Goal: Task Accomplishment & Management: Manage account settings

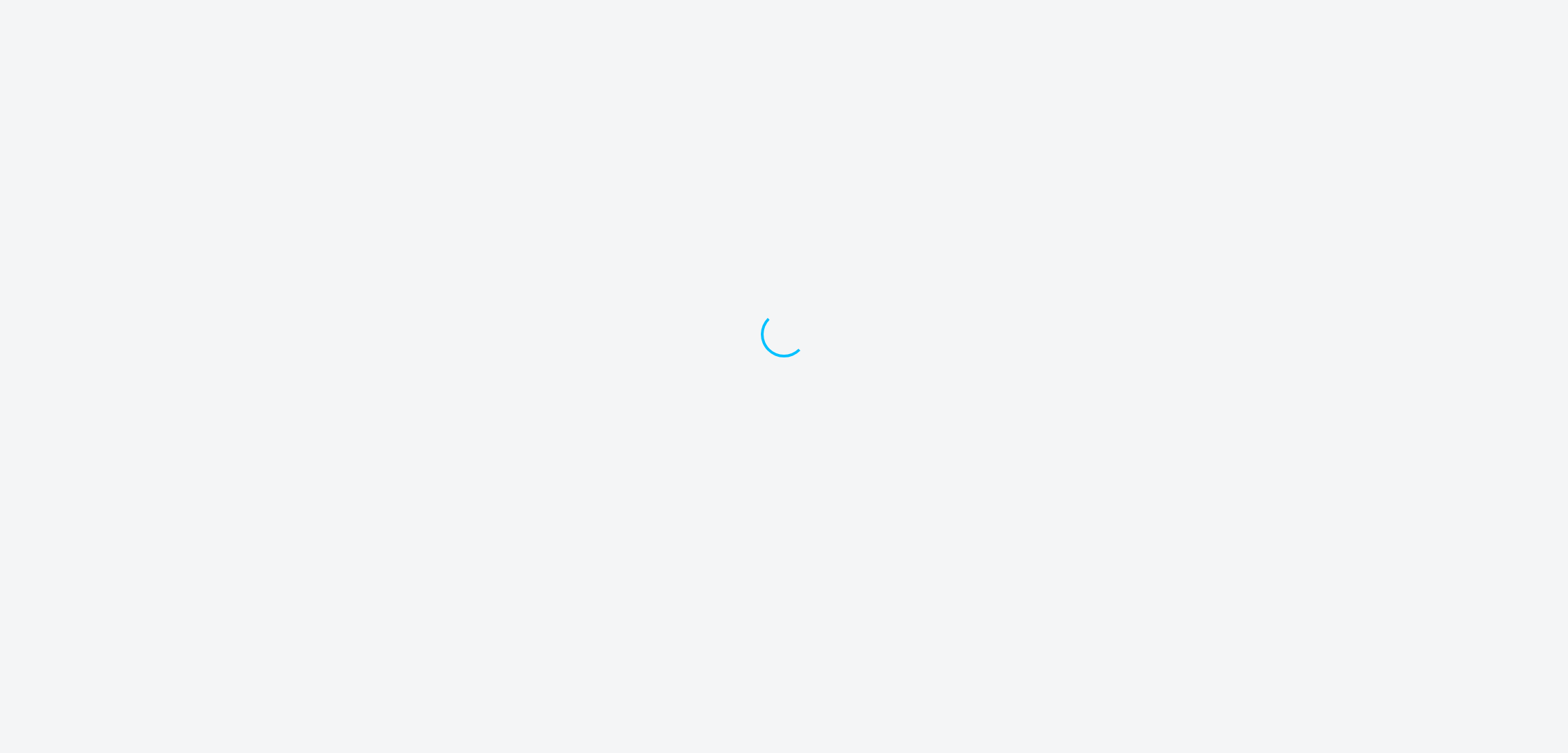
select select "30"
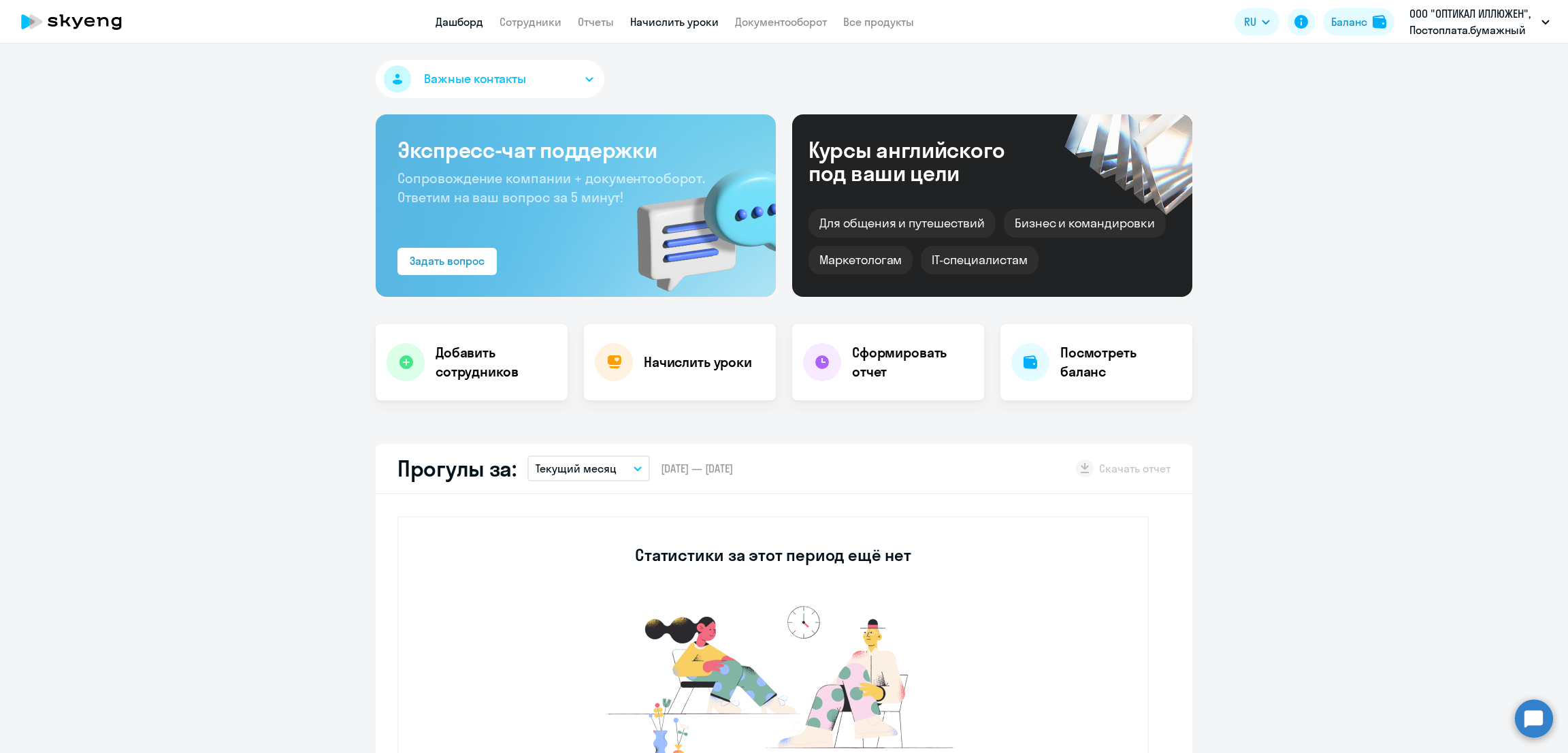
click at [691, 22] on link "Начислить уроки" at bounding box center [674, 21] width 88 height 13
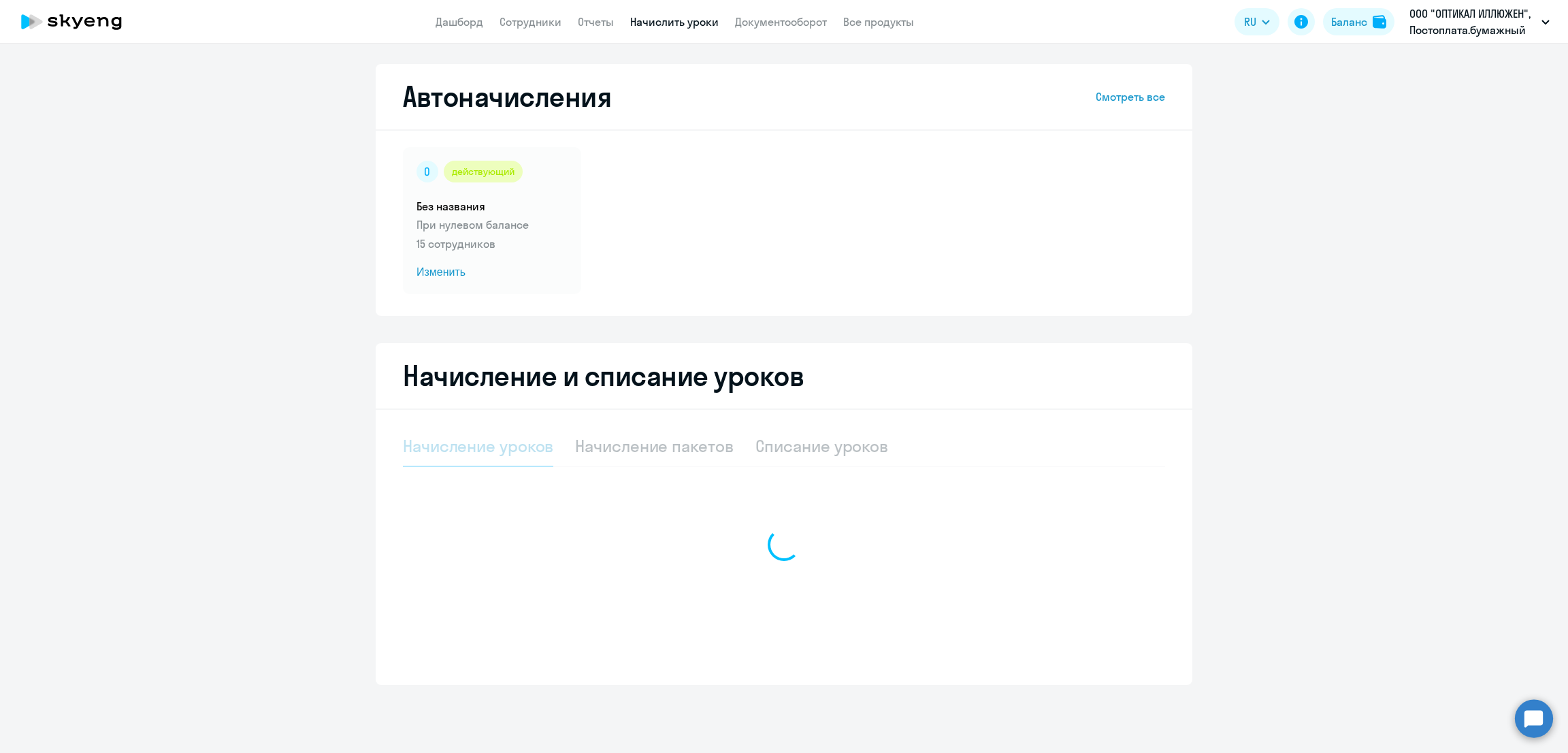
select select "10"
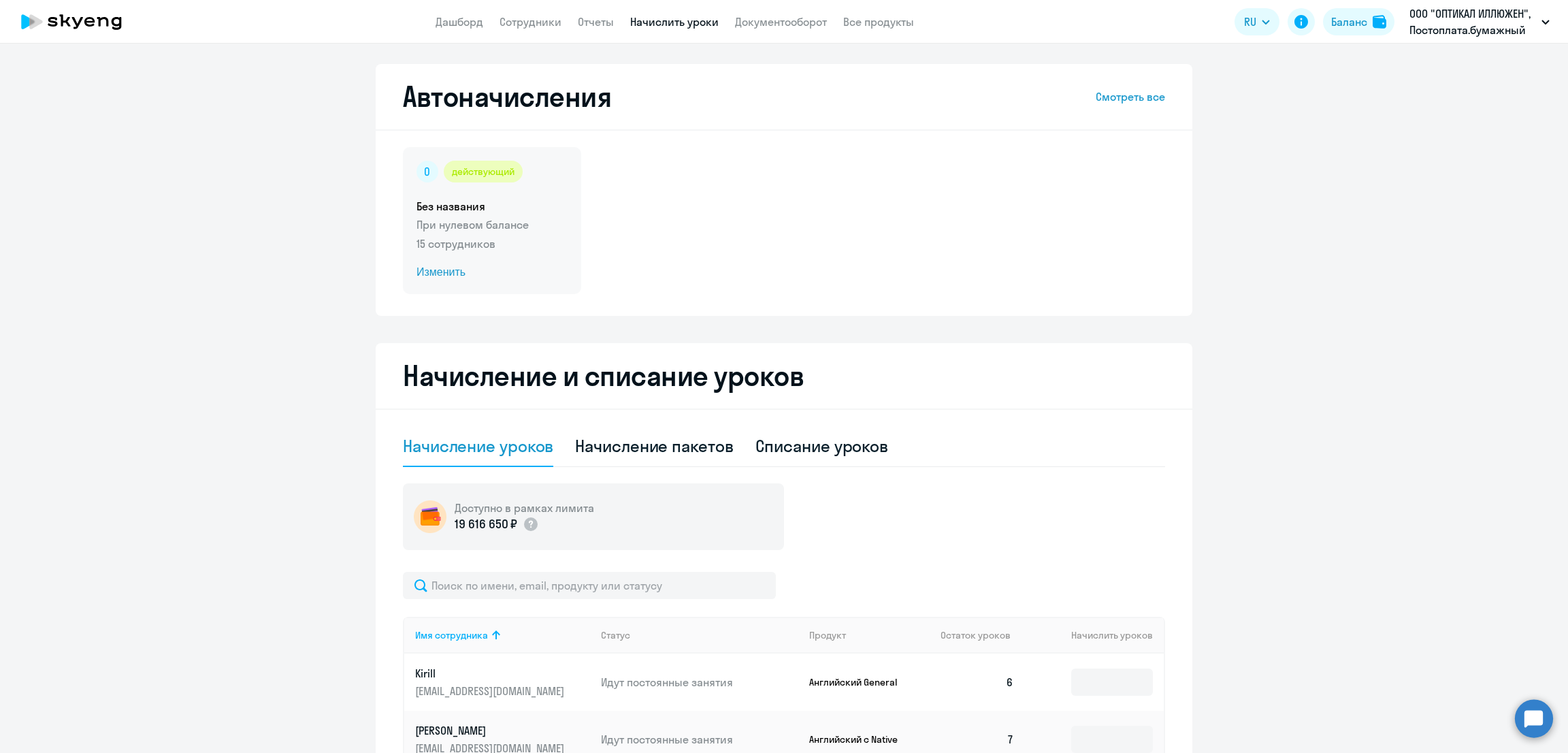
click at [447, 270] on span "Изменить" at bounding box center [492, 272] width 151 height 16
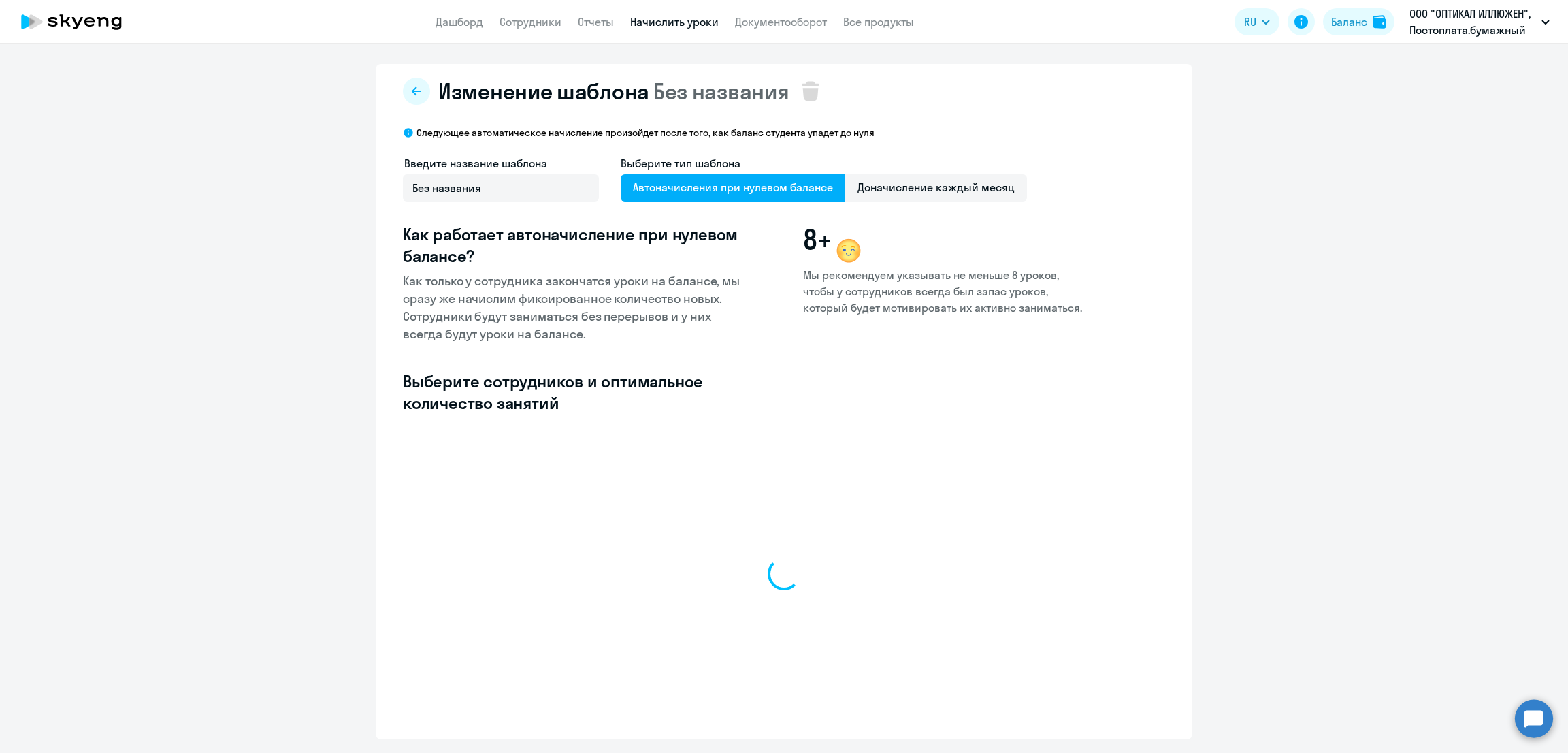
select select "10"
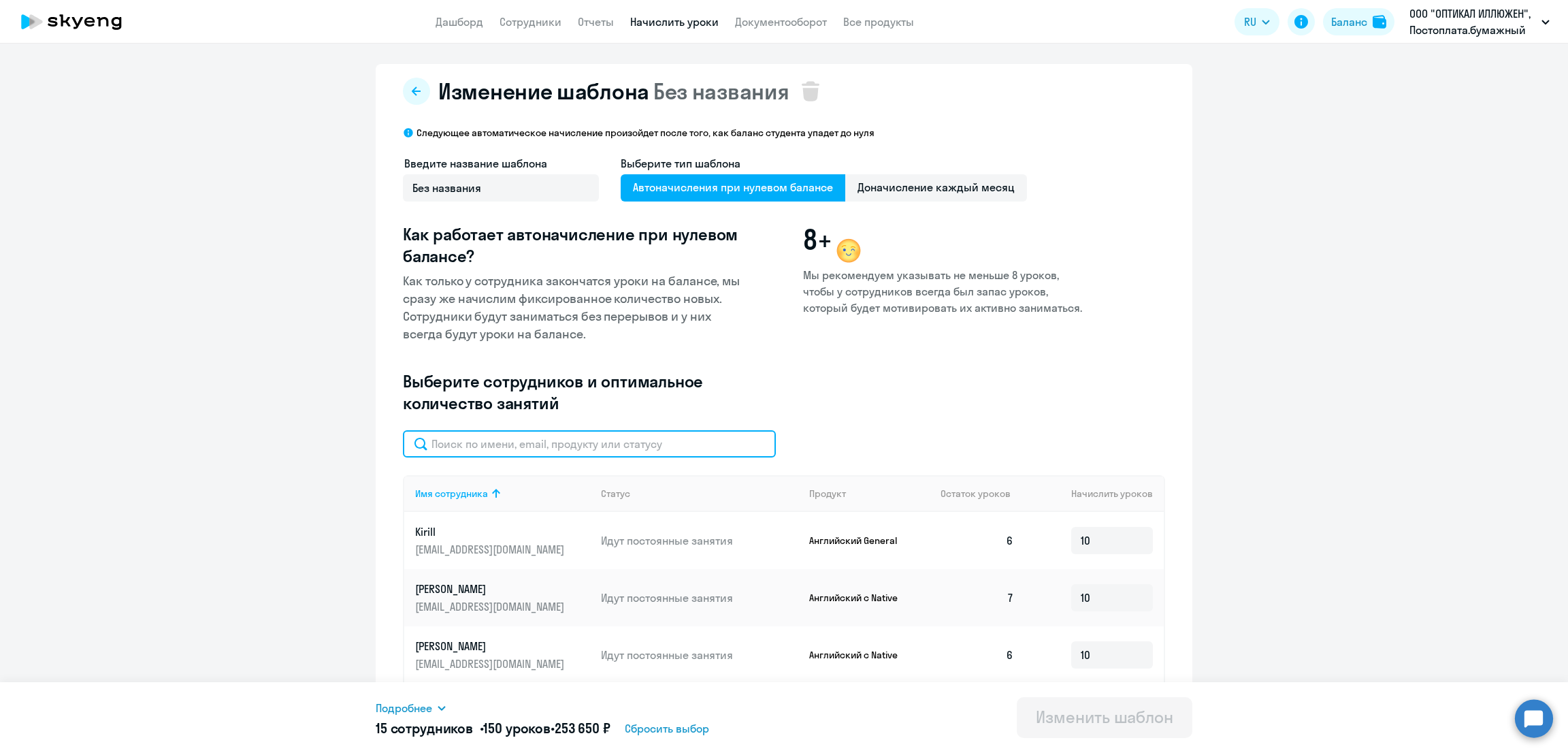
click at [582, 442] on input "text" at bounding box center [589, 444] width 373 height 27
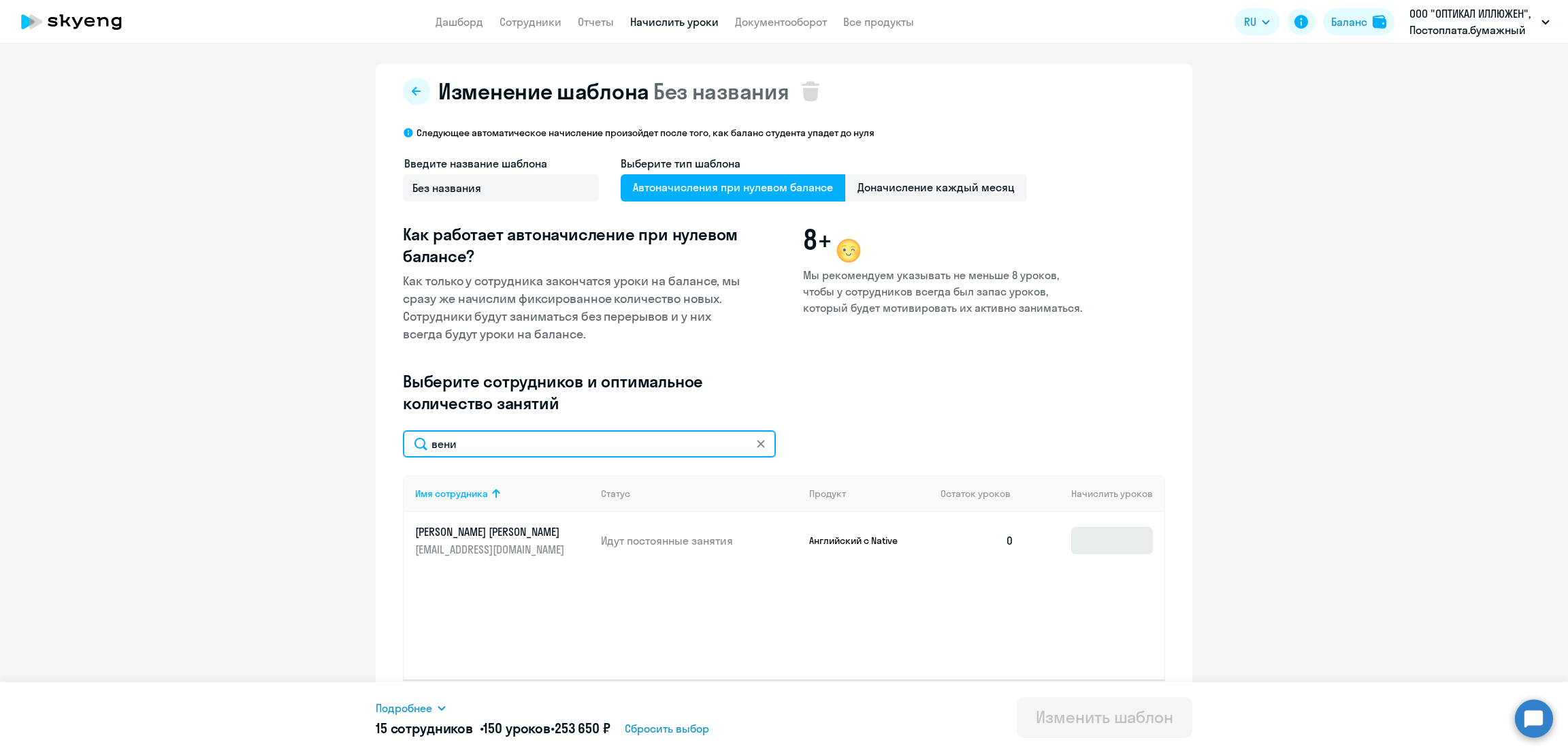
type input "вени"
click at [1108, 533] on input at bounding box center [1112, 540] width 81 height 27
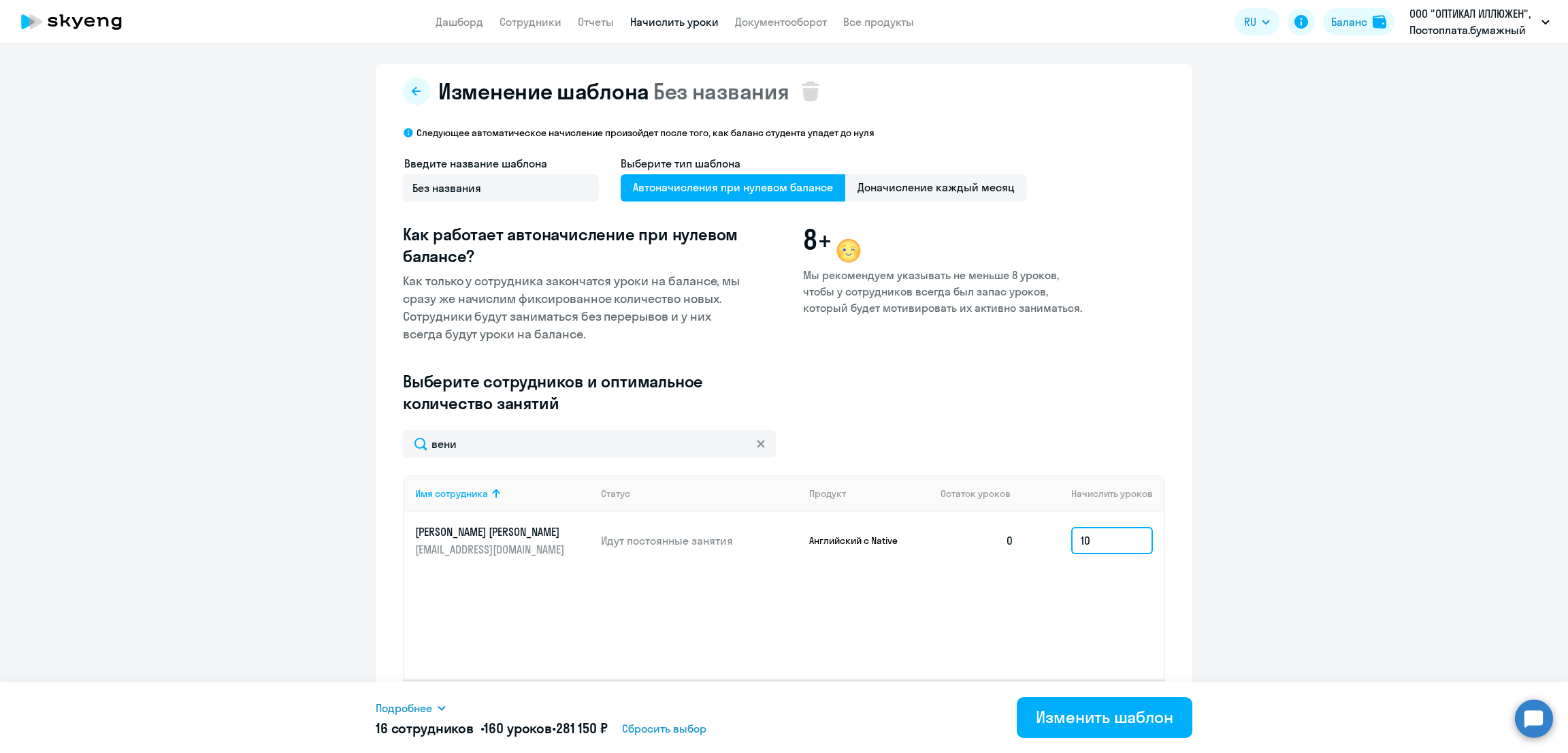
type input "10"
drag, startPoint x: 389, startPoint y: 445, endPoint x: 354, endPoint y: 447, distance: 35.1
click at [354, 447] on ng-component "Изменение шаблона Без названия Следующее автоматическое начисление произойдет п…" at bounding box center [784, 401] width 1568 height 675
type input "[DEMOGRAPHIC_DATA]"
click at [1097, 543] on input at bounding box center [1112, 540] width 81 height 27
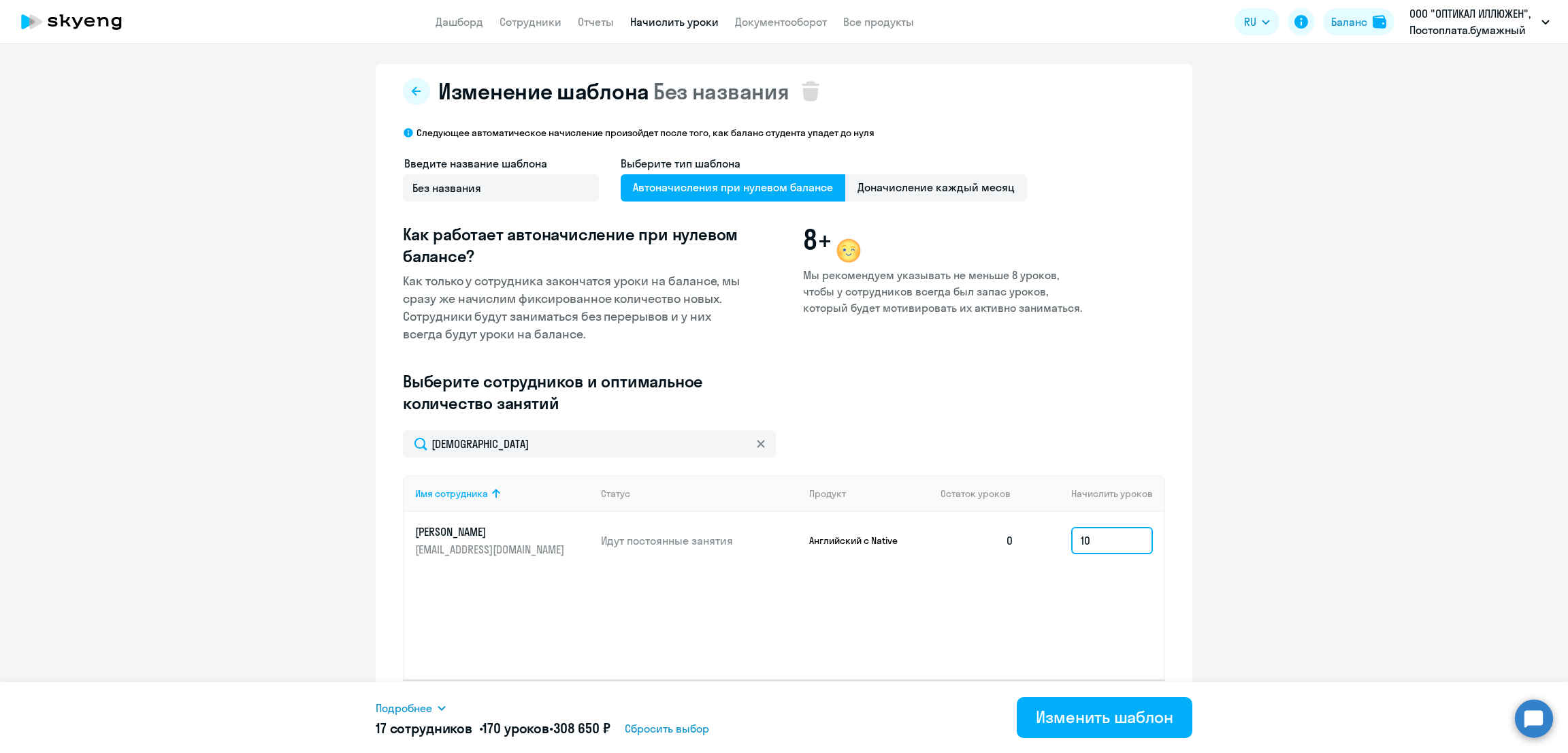
type input "10"
drag, startPoint x: 496, startPoint y: 439, endPoint x: 360, endPoint y: 442, distance: 136.0
click at [360, 442] on ng-component "Изменение шаблона Без названия Следующее автоматическое начисление произойдет п…" at bounding box center [784, 401] width 1568 height 675
type input "моис"
click at [1090, 536] on input at bounding box center [1112, 540] width 81 height 27
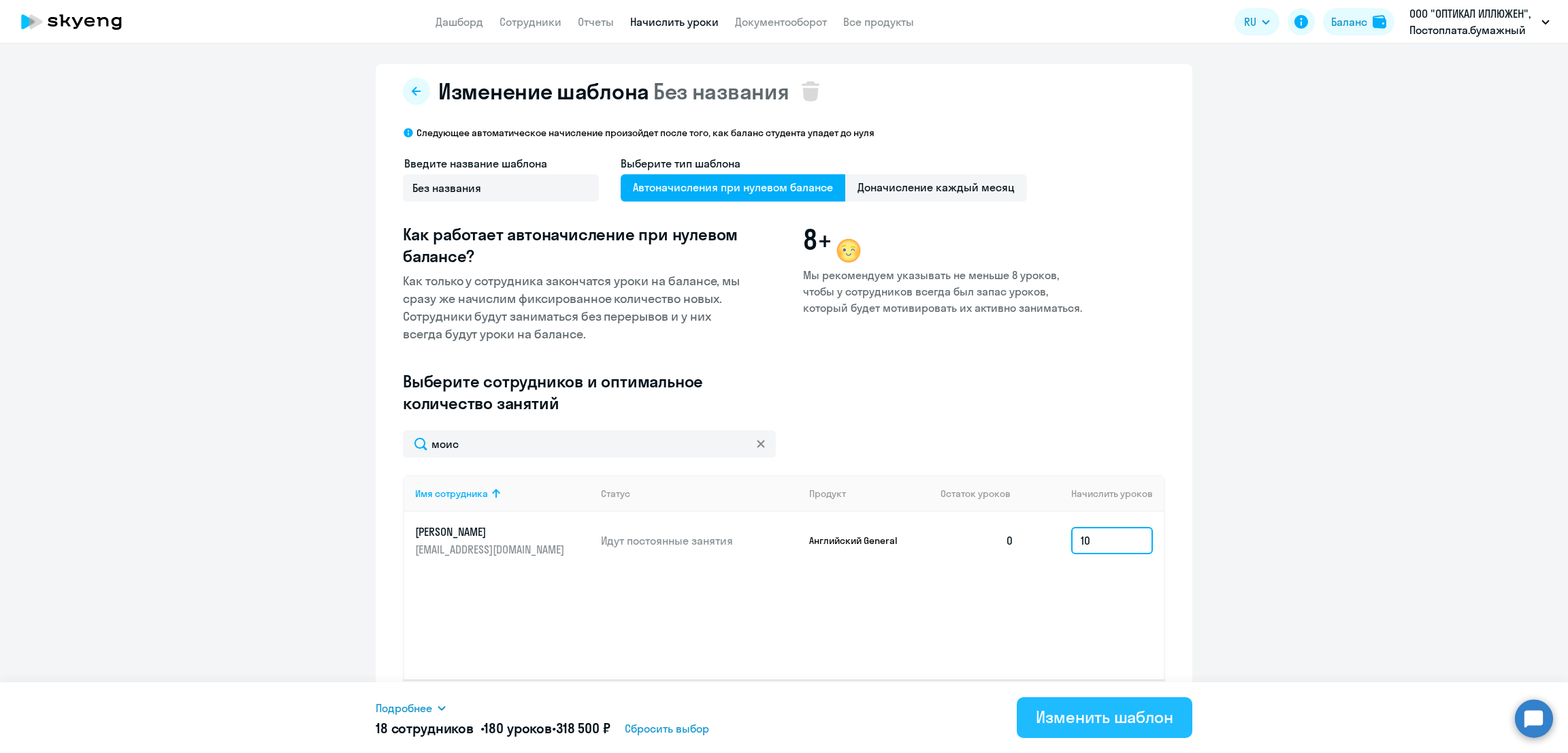
type input "10"
click at [1089, 713] on div "Изменить шаблон" at bounding box center [1105, 717] width 138 height 22
